Goal: Find specific page/section: Find specific page/section

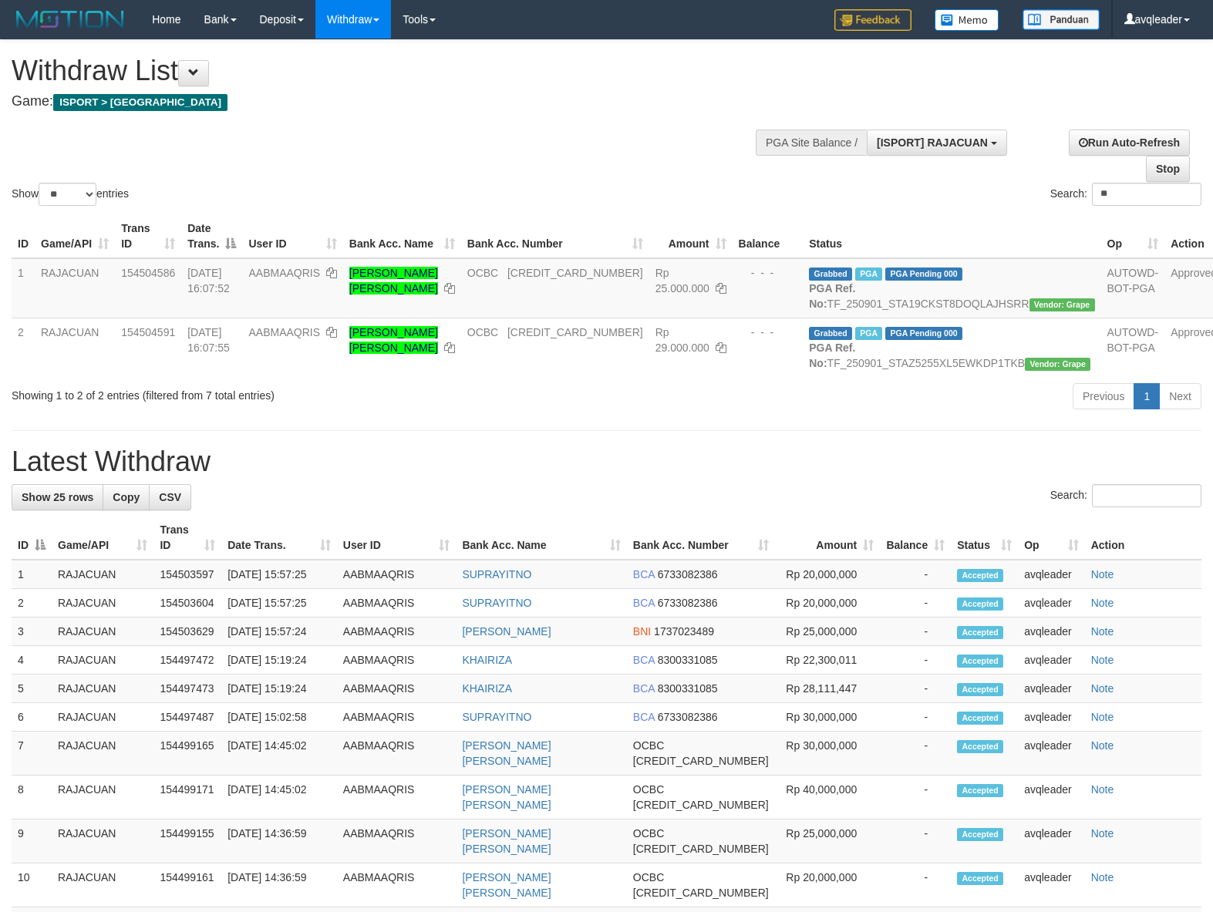
select select "**"
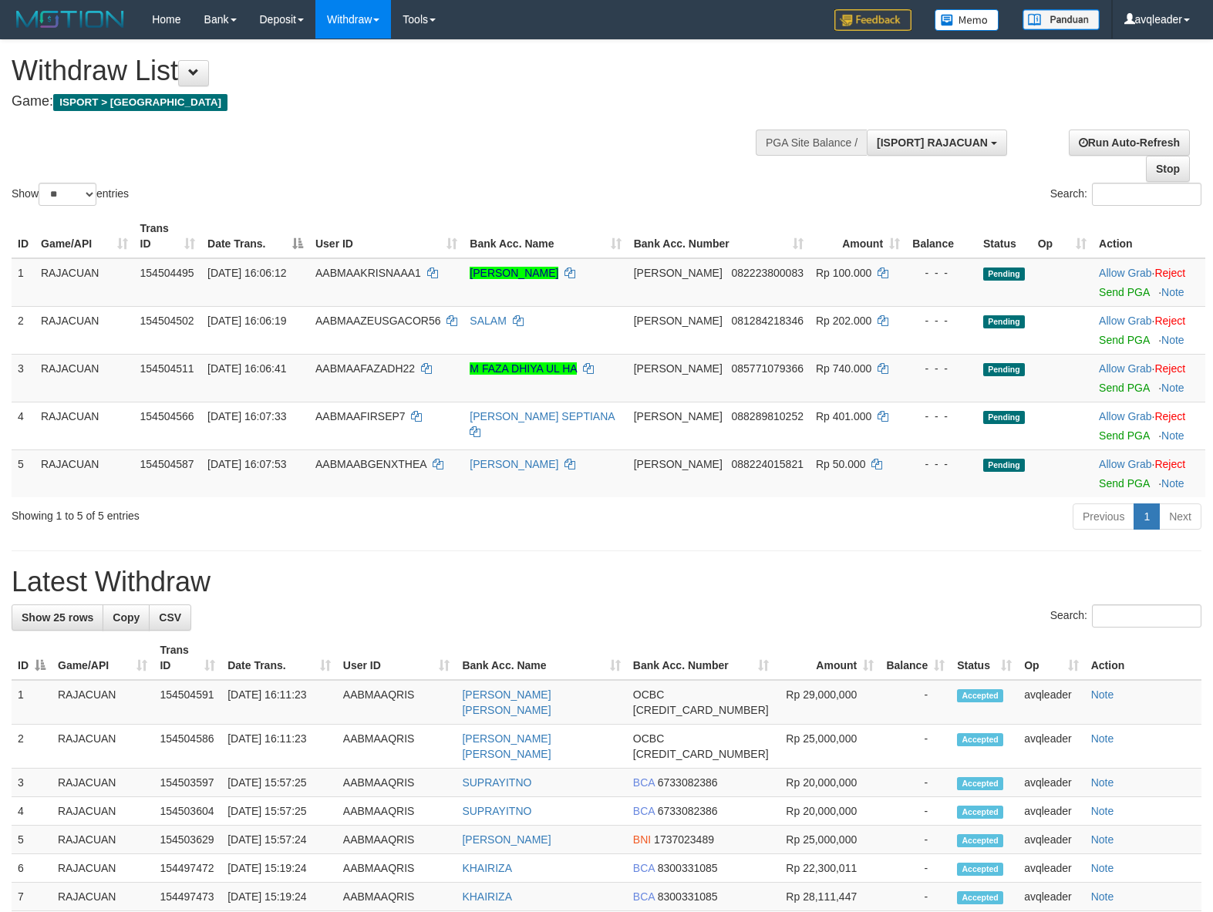
select select "**"
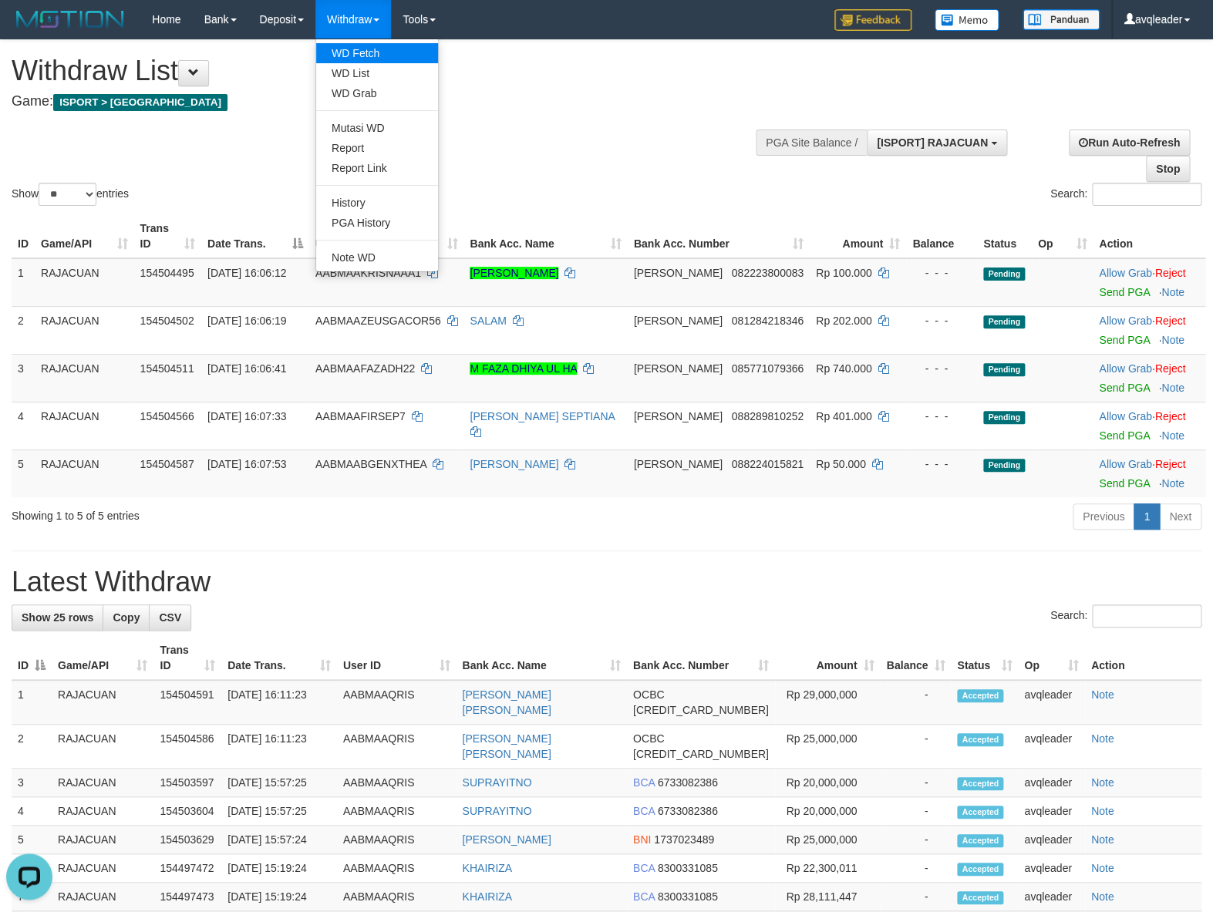
click at [381, 46] on link "WD Fetch" at bounding box center [377, 53] width 122 height 20
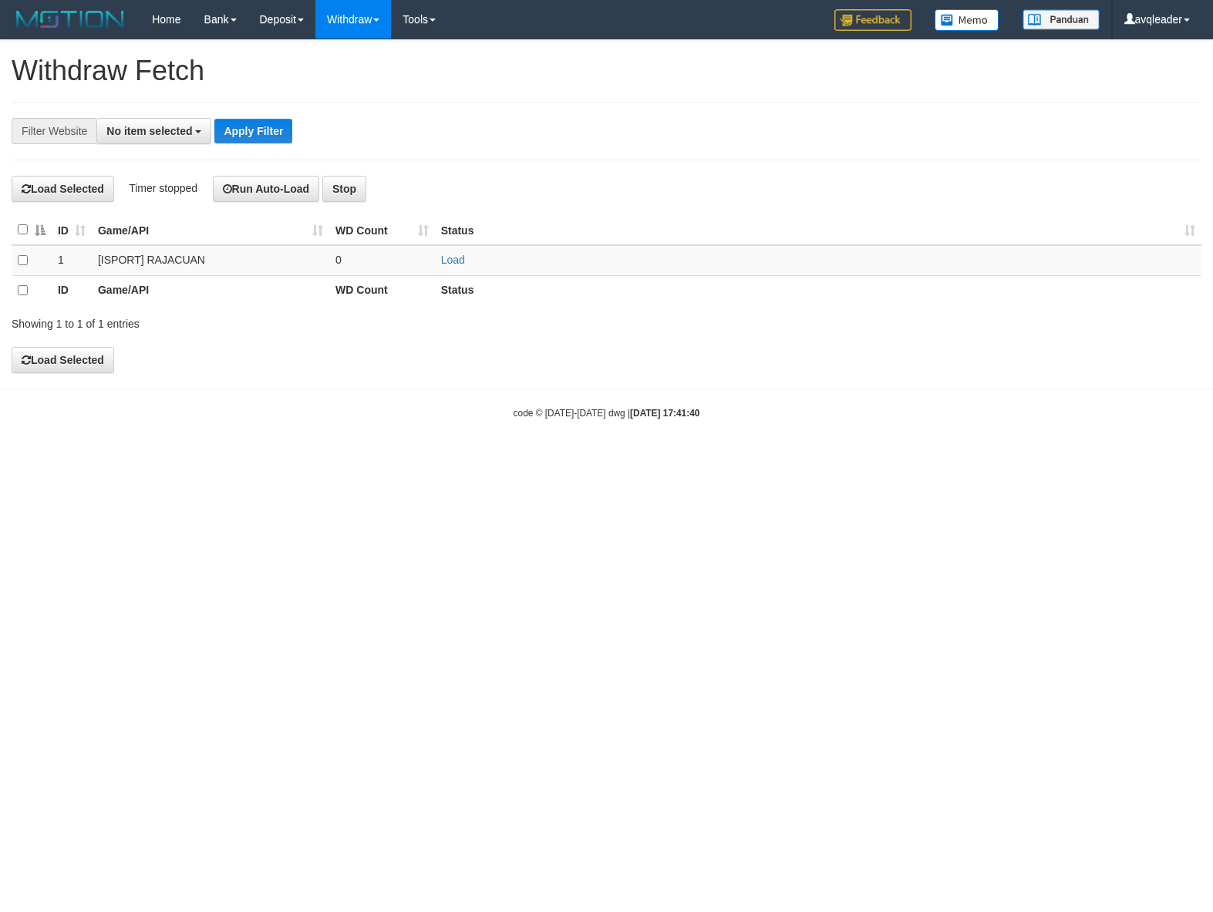
select select
